Goal: Navigation & Orientation: Find specific page/section

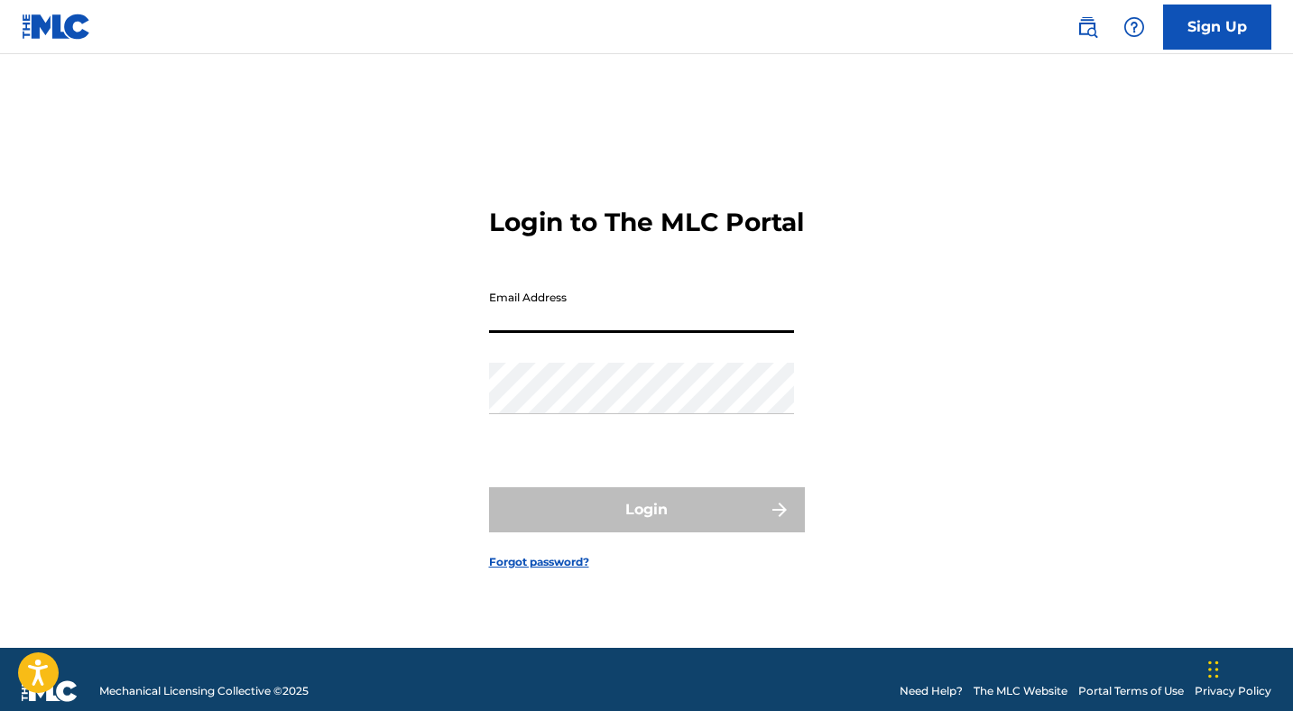
click at [556, 333] on input "Email Address" at bounding box center [641, 307] width 305 height 51
click at [820, 283] on div "Login to The MLC Portal Email Address Password Login Forgot password?" at bounding box center [647, 373] width 1264 height 549
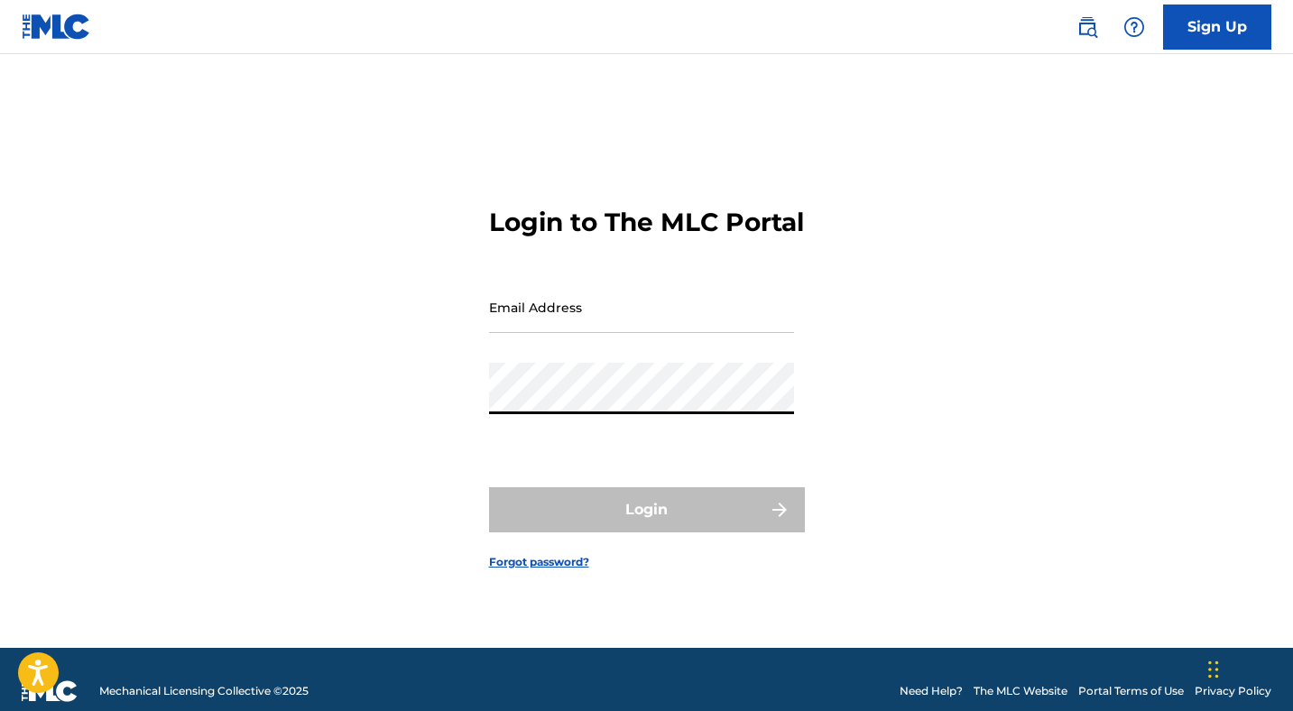
type input "[EMAIL_ADDRESS][DOMAIN_NAME]"
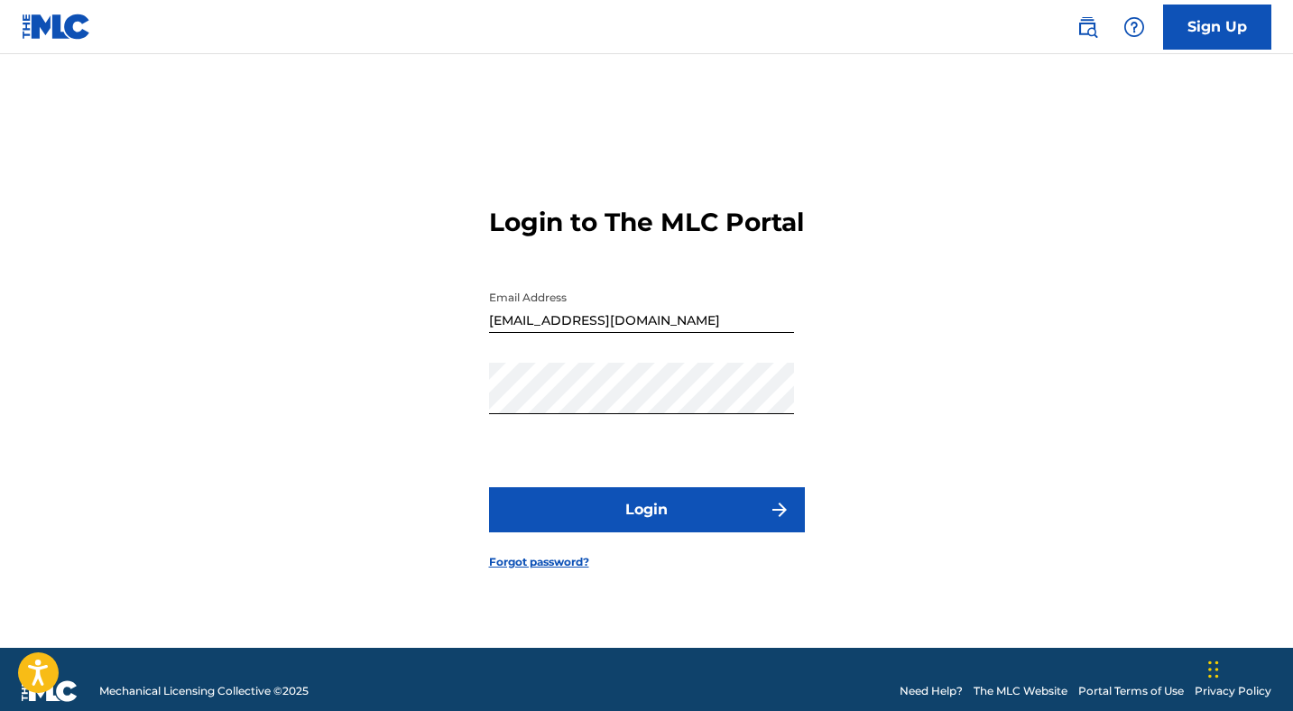
click at [716, 517] on button "Login" at bounding box center [647, 509] width 316 height 45
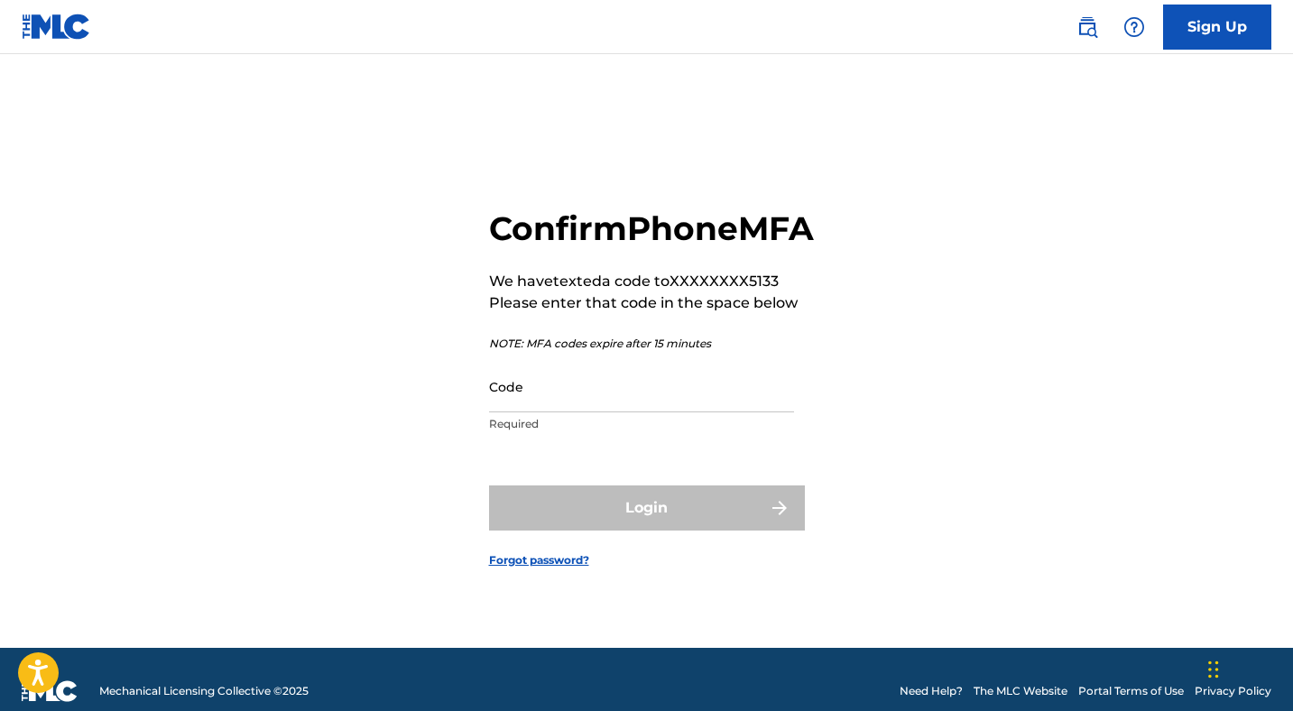
click at [568, 412] on input "Code" at bounding box center [641, 386] width 305 height 51
click at [534, 407] on input "Code" at bounding box center [641, 386] width 305 height 51
click at [635, 394] on input "Code" at bounding box center [641, 386] width 305 height 51
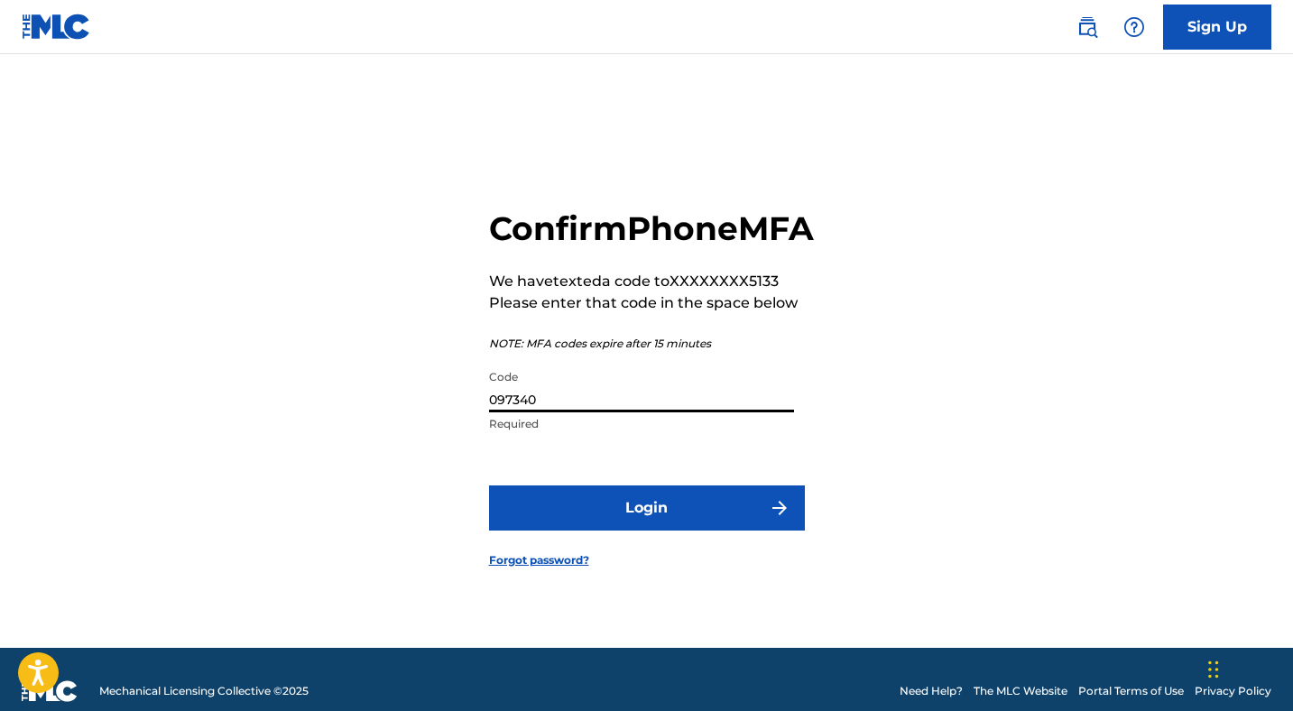
type input "097340"
click at [695, 518] on button "Login" at bounding box center [647, 508] width 316 height 45
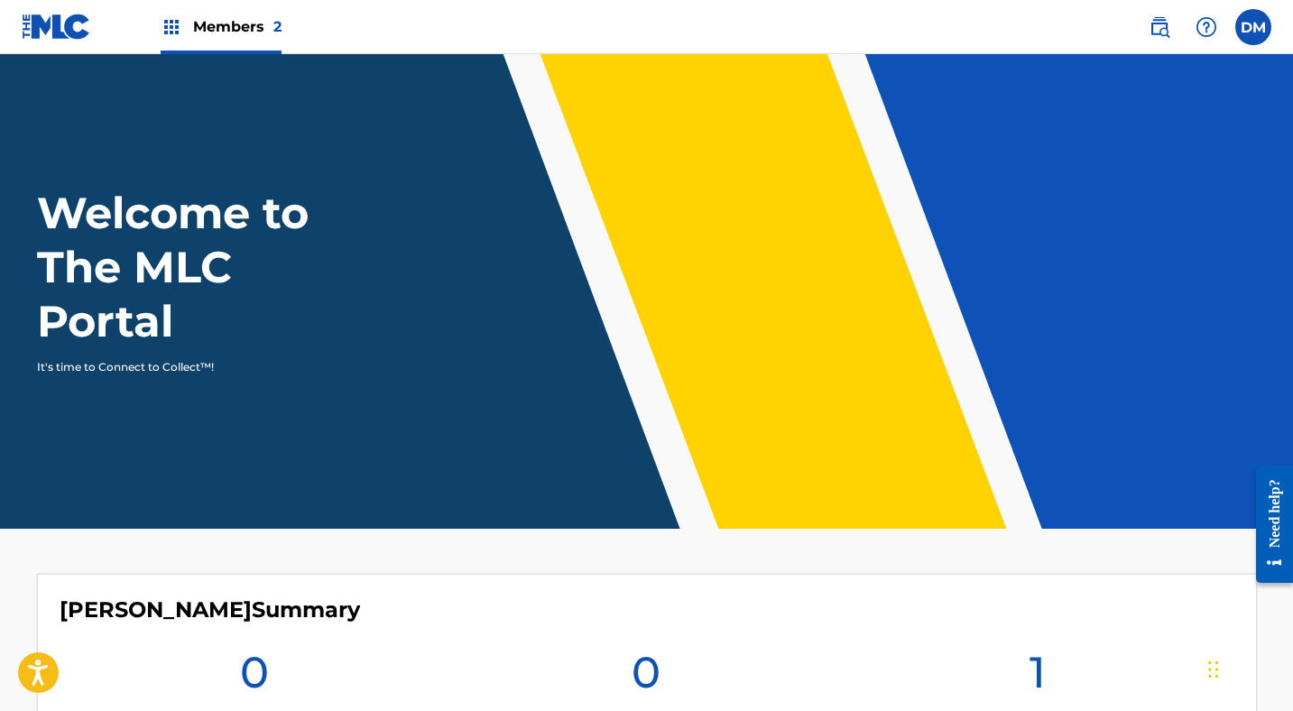
click at [1268, 41] on div "DM DM [PERSON_NAME] [EMAIL_ADDRESS][DOMAIN_NAME] Notification Preferences Profi…" at bounding box center [1201, 27] width 141 height 36
click at [1254, 26] on label at bounding box center [1254, 27] width 36 height 36
click at [1254, 27] on input "DM [PERSON_NAME] [EMAIL_ADDRESS][DOMAIN_NAME] Notification Preferences Profile …" at bounding box center [1254, 27] width 0 height 0
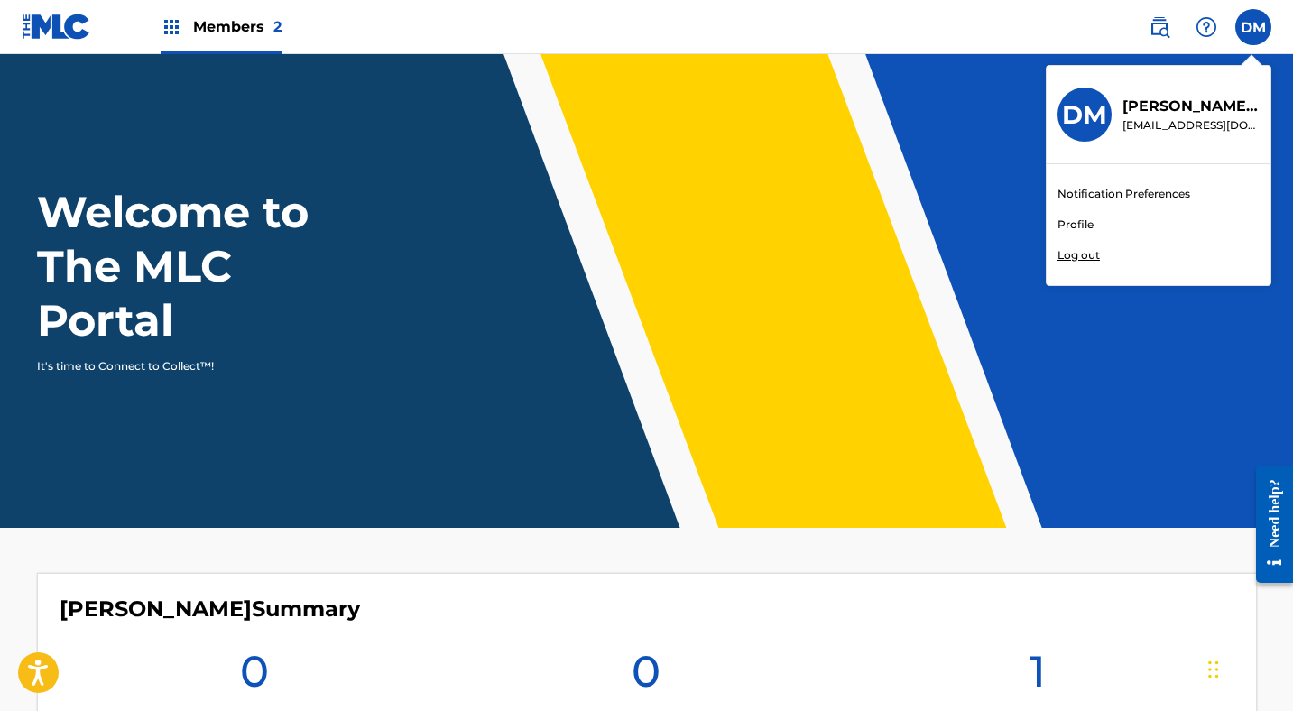
click at [728, 294] on div "Welcome to The MLC Portal It's time to Connect to Collect™!" at bounding box center [647, 280] width 1264 height 190
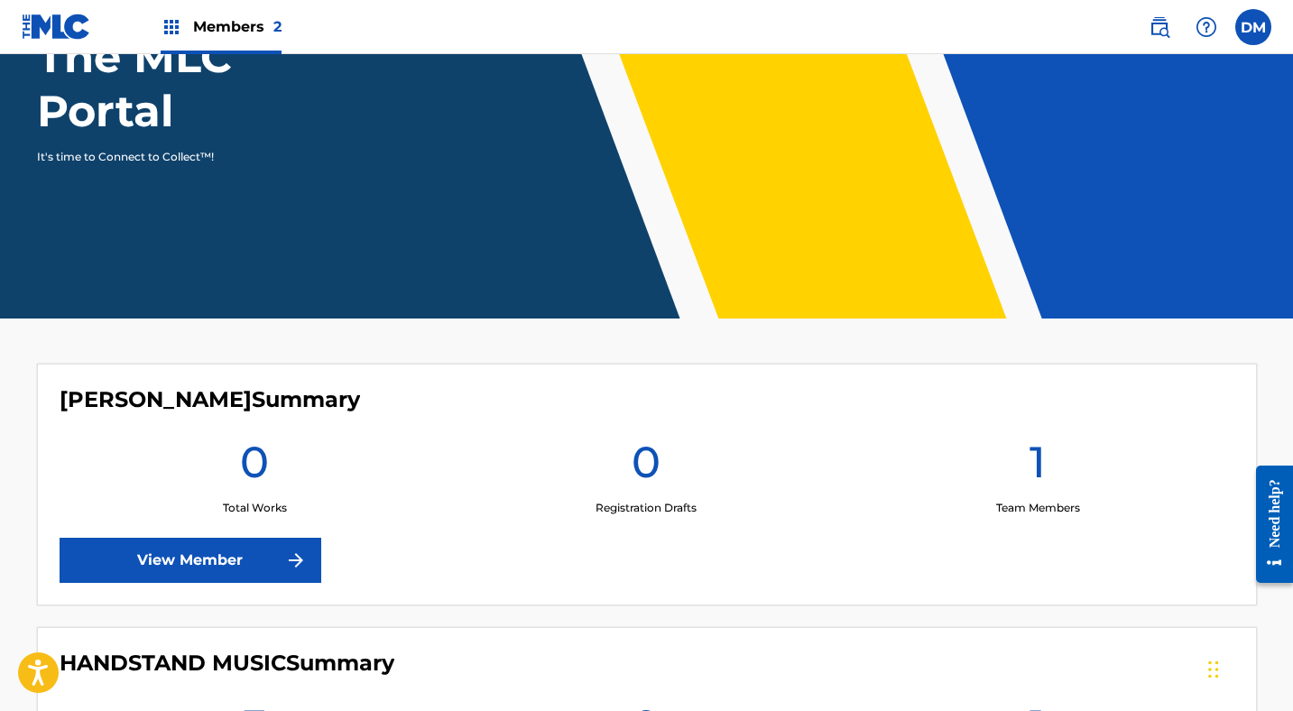
scroll to position [451, 0]
